Goal: Task Accomplishment & Management: Use online tool/utility

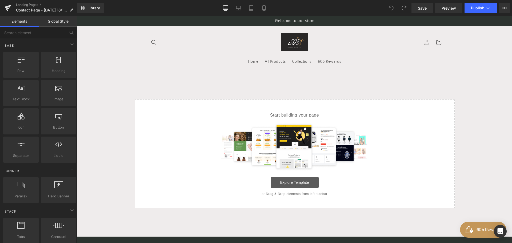
click at [301, 181] on link "Explore Template" at bounding box center [295, 182] width 48 height 11
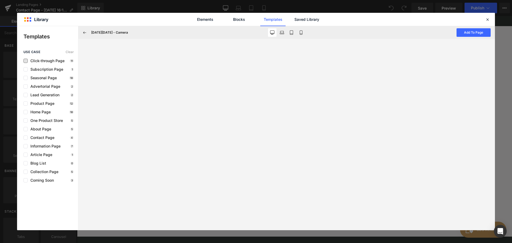
click at [34, 62] on span "Click-through Page" at bounding box center [46, 61] width 37 height 4
click at [34, 67] on div "use case Clear Click-through Page 11 Subscription Page 1 Seasonal Page 18 Adver…" at bounding box center [47, 116] width 61 height 132
click at [34, 69] on span "Subscription Page" at bounding box center [45, 69] width 35 height 4
click at [236, 18] on link "Blocks" at bounding box center [239, 19] width 25 height 13
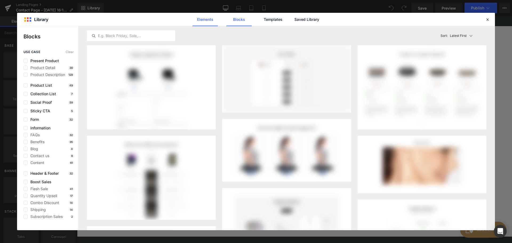
click at [200, 18] on link "Elements" at bounding box center [205, 19] width 25 height 13
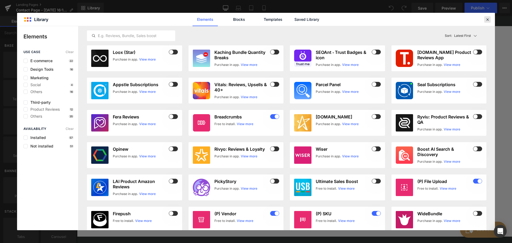
click at [489, 20] on icon at bounding box center [487, 19] width 5 height 5
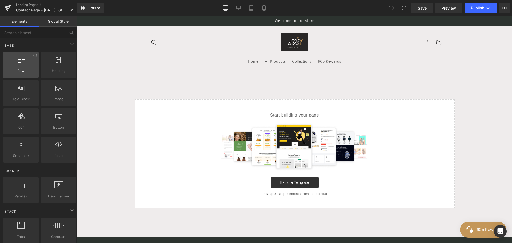
click at [22, 60] on icon at bounding box center [21, 59] width 7 height 7
click at [35, 78] on div "Row rows, columns, layouts, div" at bounding box center [21, 65] width 38 height 28
